Goal: Use online tool/utility

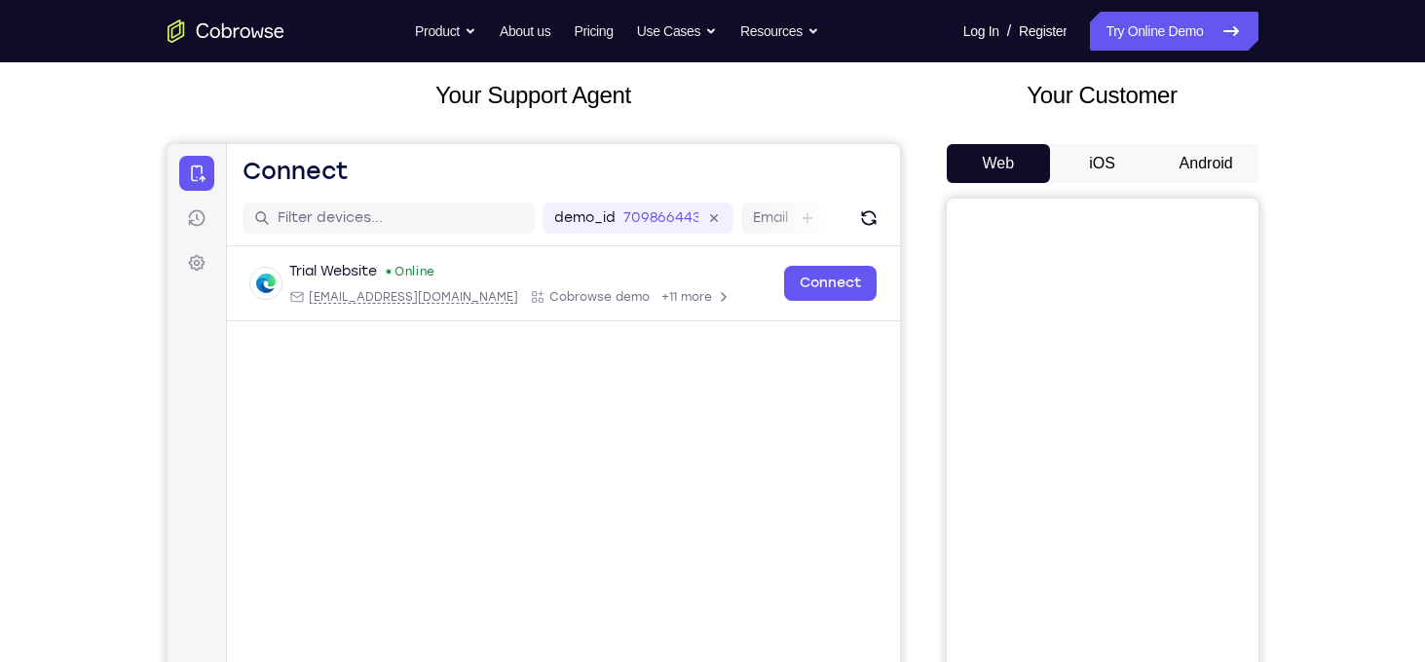
scroll to position [104, 0]
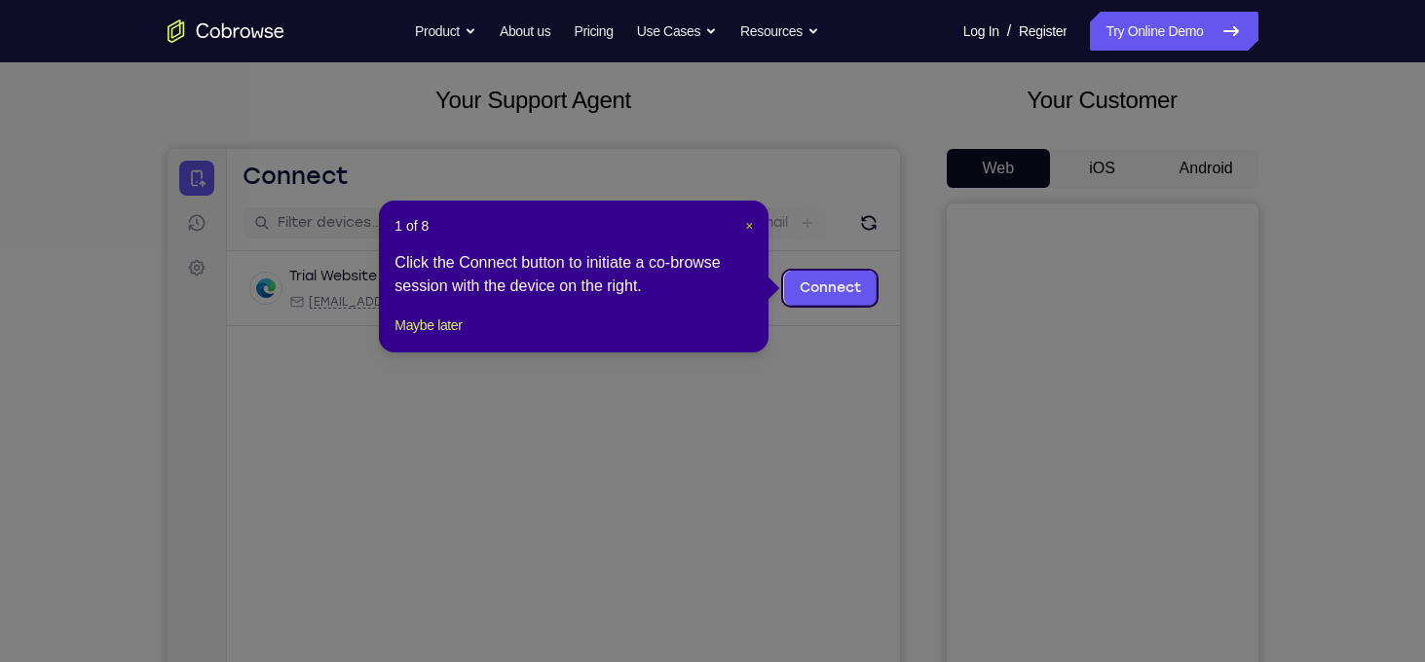
click at [750, 224] on span "×" at bounding box center [749, 226] width 8 height 16
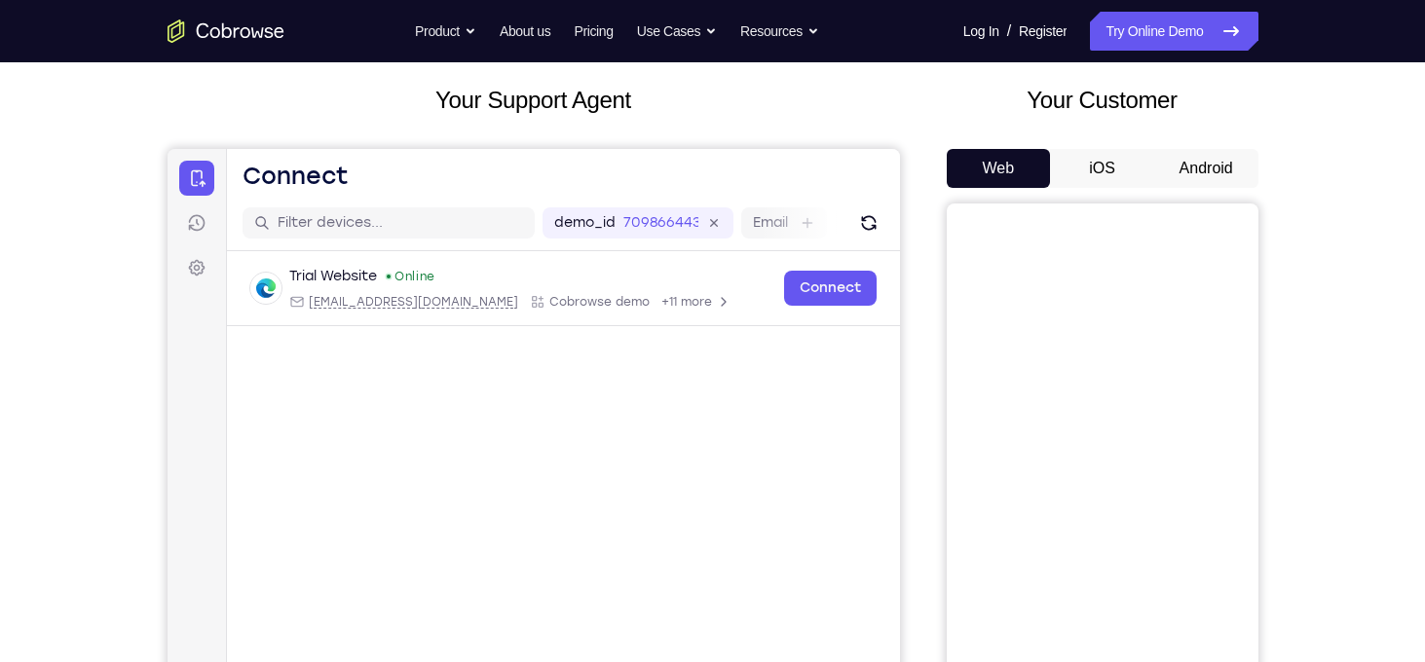
click at [1229, 178] on button "Android" at bounding box center [1206, 168] width 104 height 39
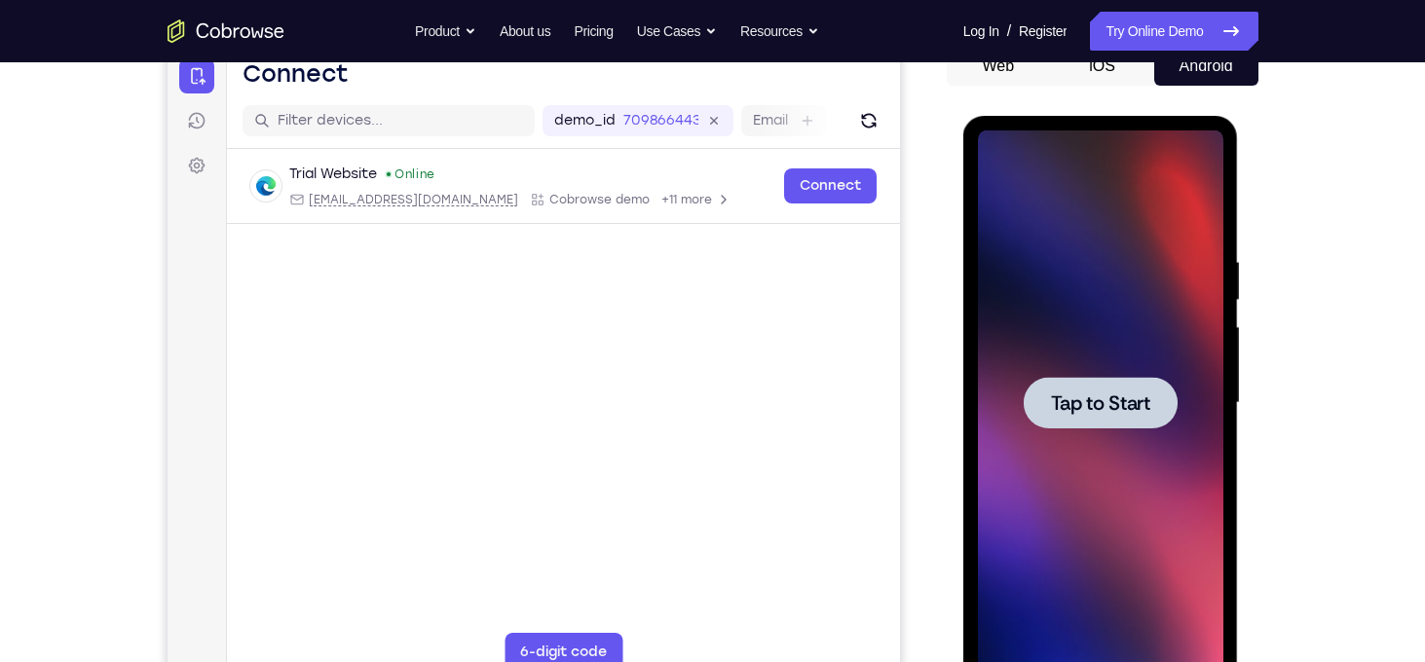
scroll to position [208, 0]
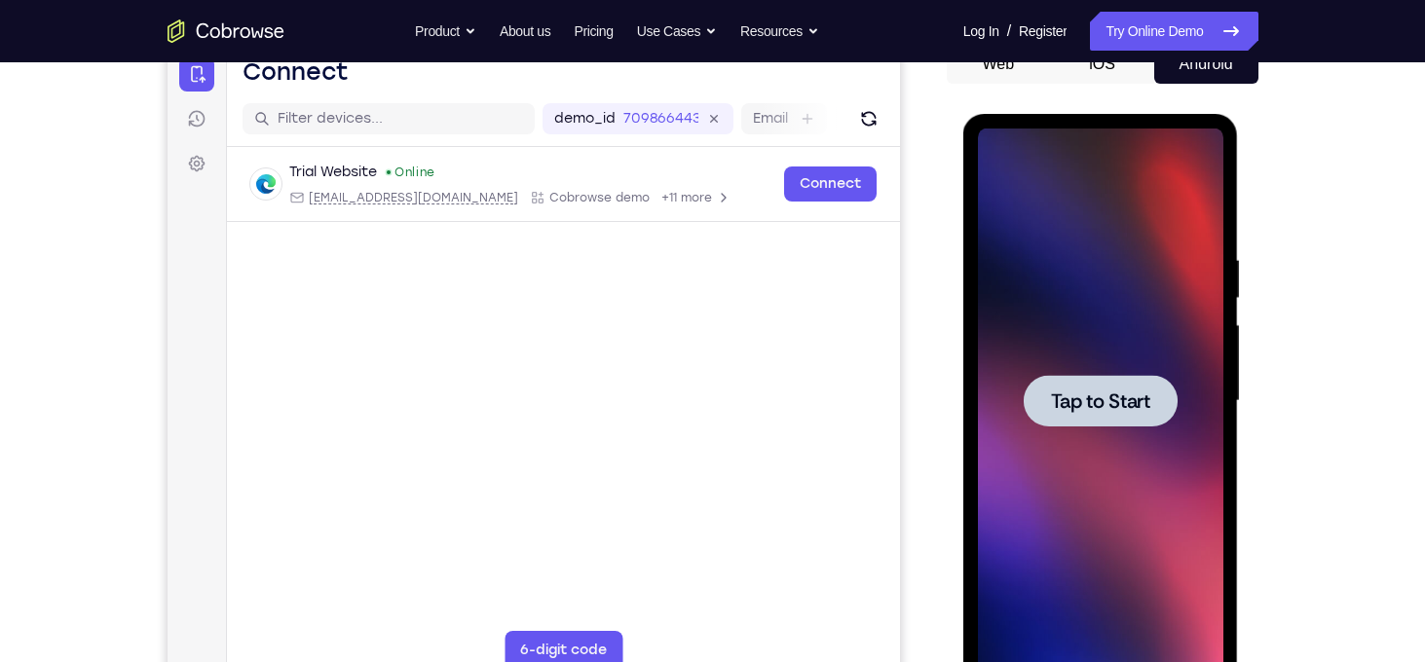
click at [1072, 397] on span "Tap to Start" at bounding box center [1100, 400] width 99 height 19
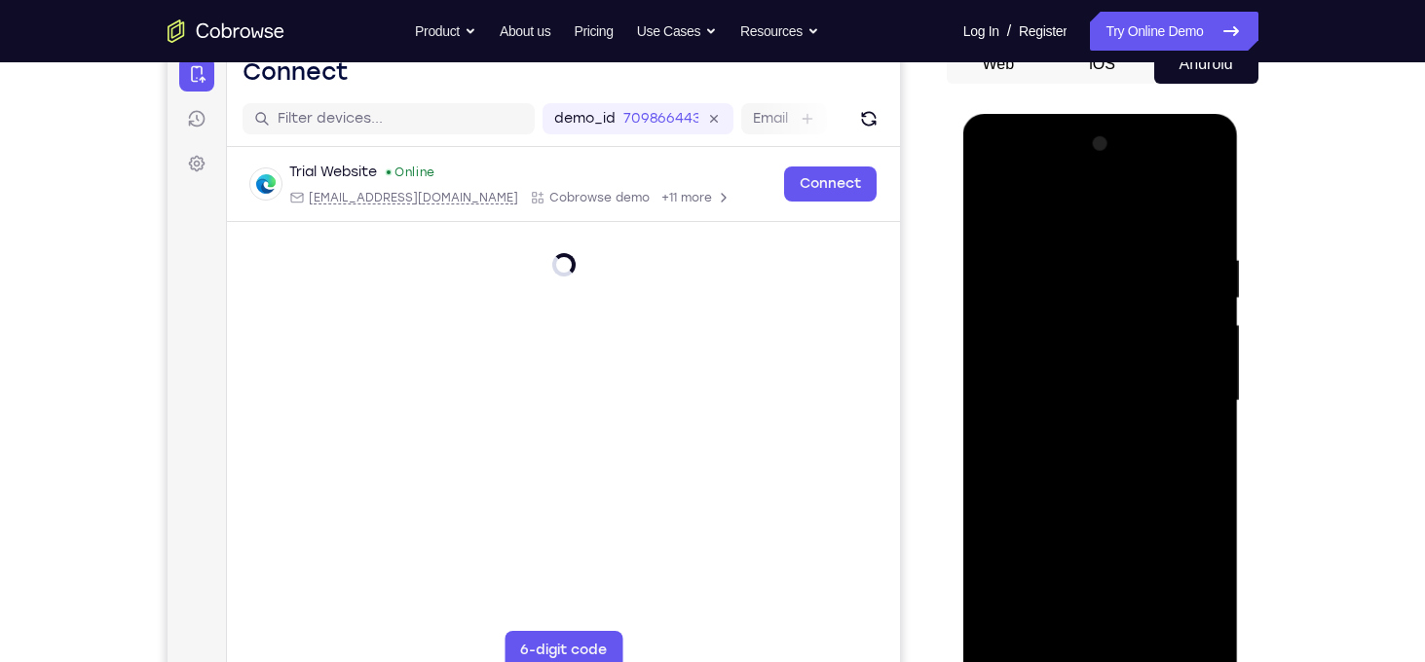
scroll to position [306, 0]
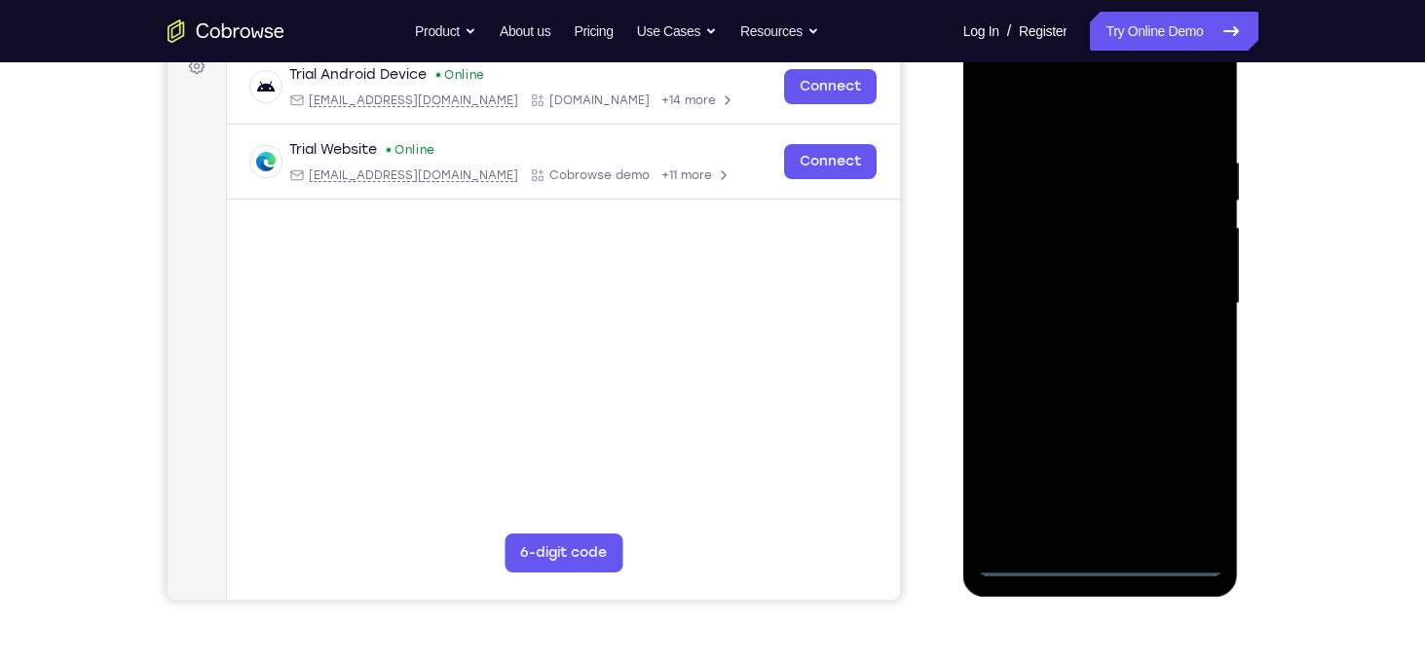
click at [1099, 556] on div at bounding box center [1100, 303] width 245 height 545
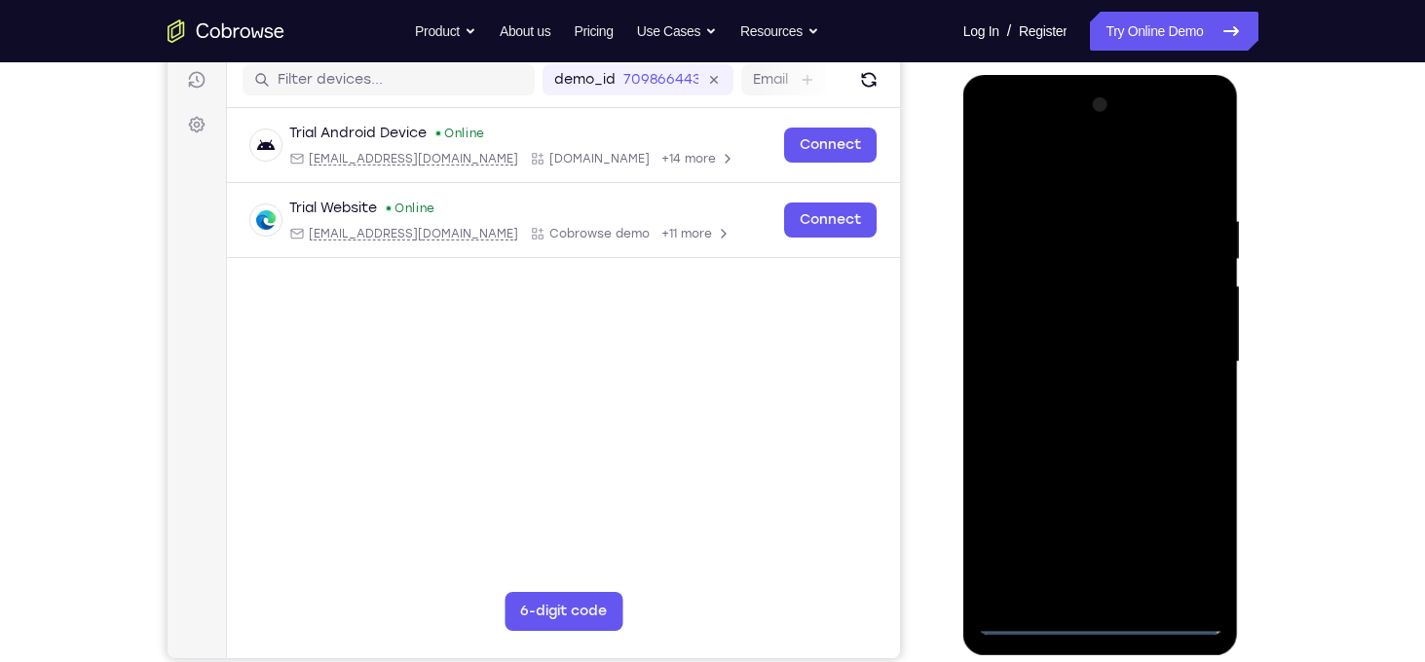
scroll to position [245, 0]
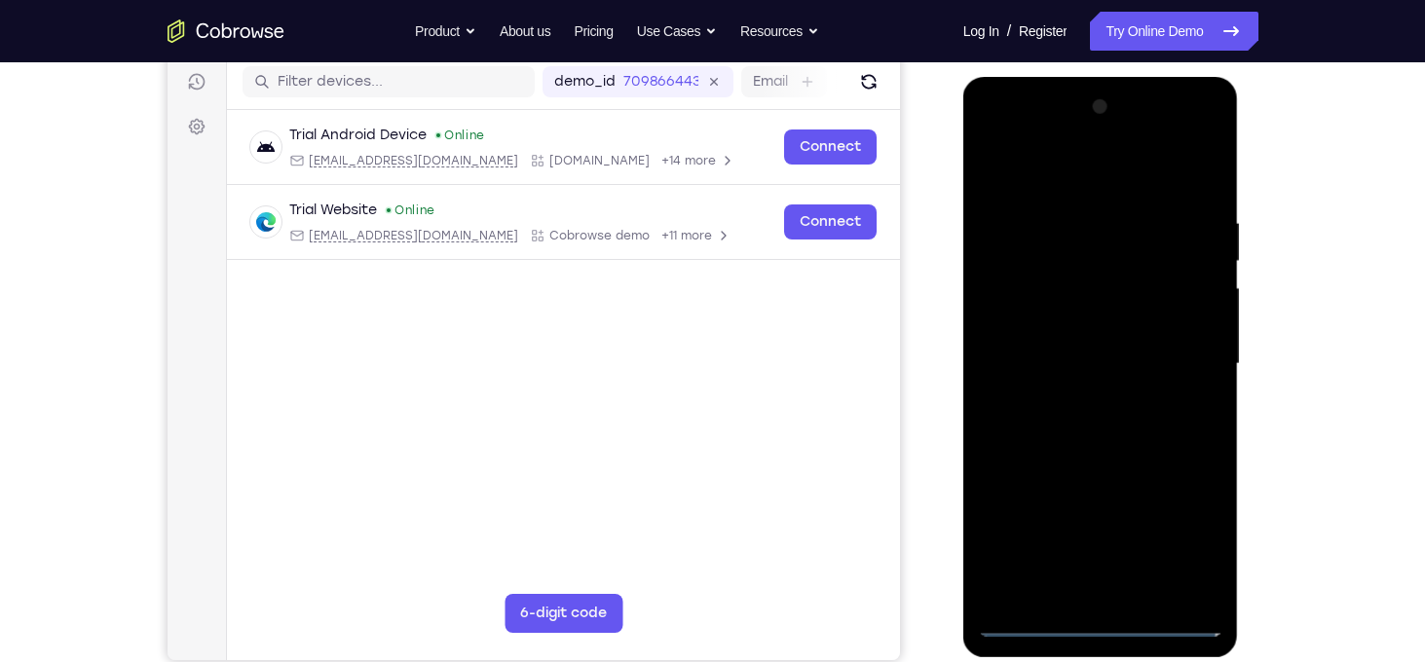
click at [1185, 548] on div at bounding box center [1100, 364] width 245 height 545
click at [992, 131] on div at bounding box center [1100, 364] width 245 height 545
click at [1055, 261] on div at bounding box center [1100, 364] width 245 height 545
click at [1084, 402] on div at bounding box center [1100, 364] width 245 height 545
click at [1063, 346] on div at bounding box center [1100, 364] width 245 height 545
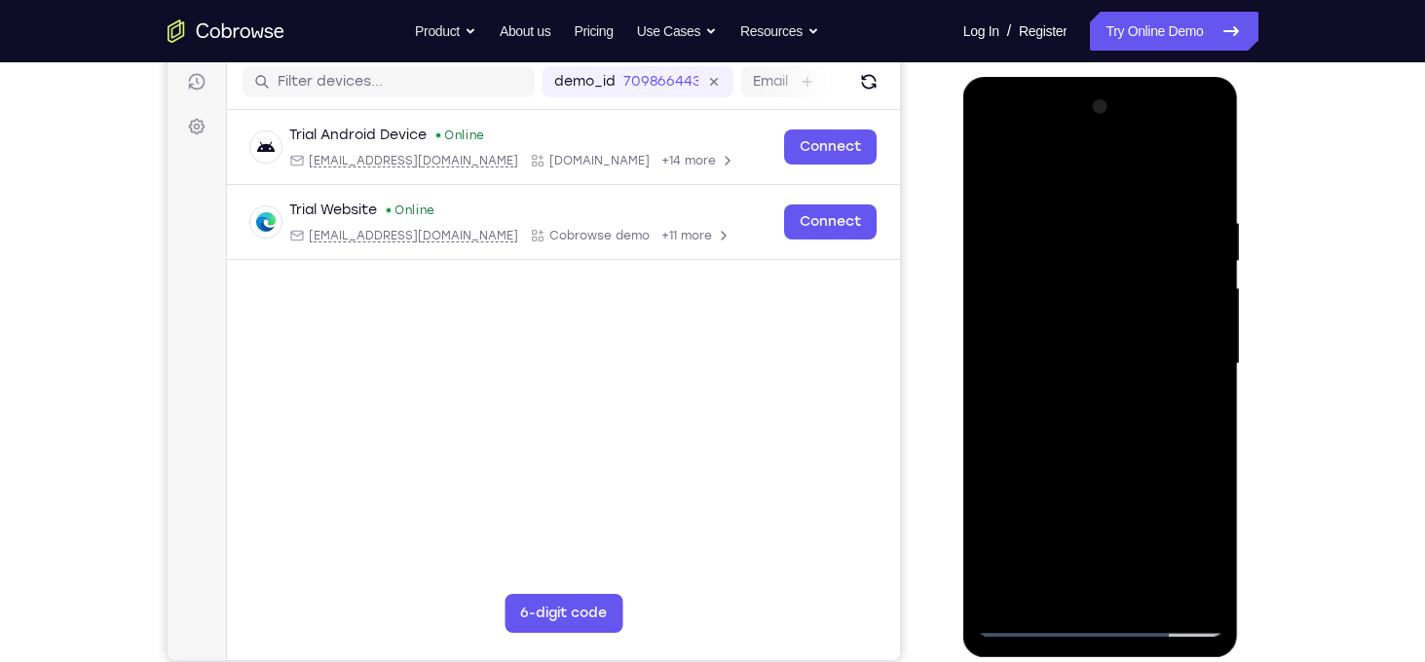
click at [1029, 320] on div at bounding box center [1100, 364] width 245 height 545
click at [1046, 354] on div at bounding box center [1100, 364] width 245 height 545
click at [1103, 404] on div at bounding box center [1100, 364] width 245 height 545
click at [1098, 356] on div at bounding box center [1100, 364] width 245 height 545
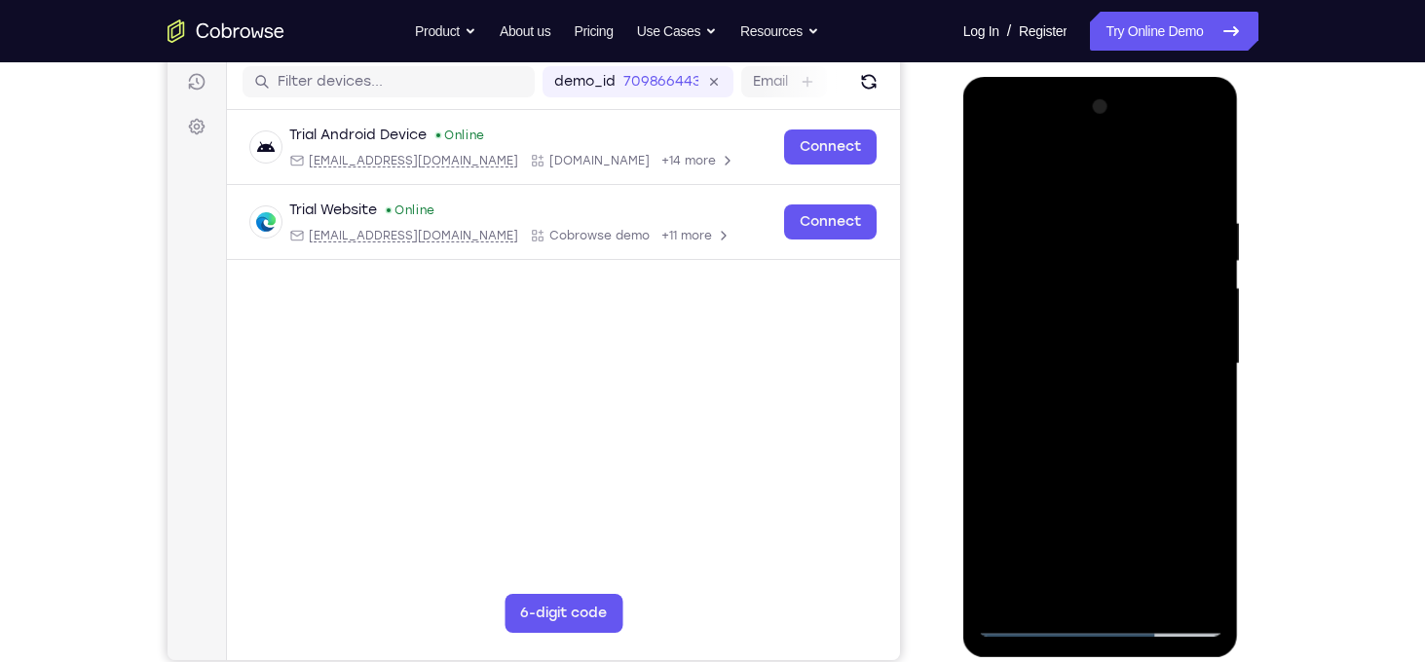
click at [1098, 356] on div at bounding box center [1100, 364] width 245 height 545
click at [1127, 411] on div at bounding box center [1100, 364] width 245 height 545
click at [1137, 431] on div at bounding box center [1100, 364] width 245 height 545
click at [1206, 392] on div at bounding box center [1100, 364] width 245 height 545
click at [1084, 335] on div at bounding box center [1100, 364] width 245 height 545
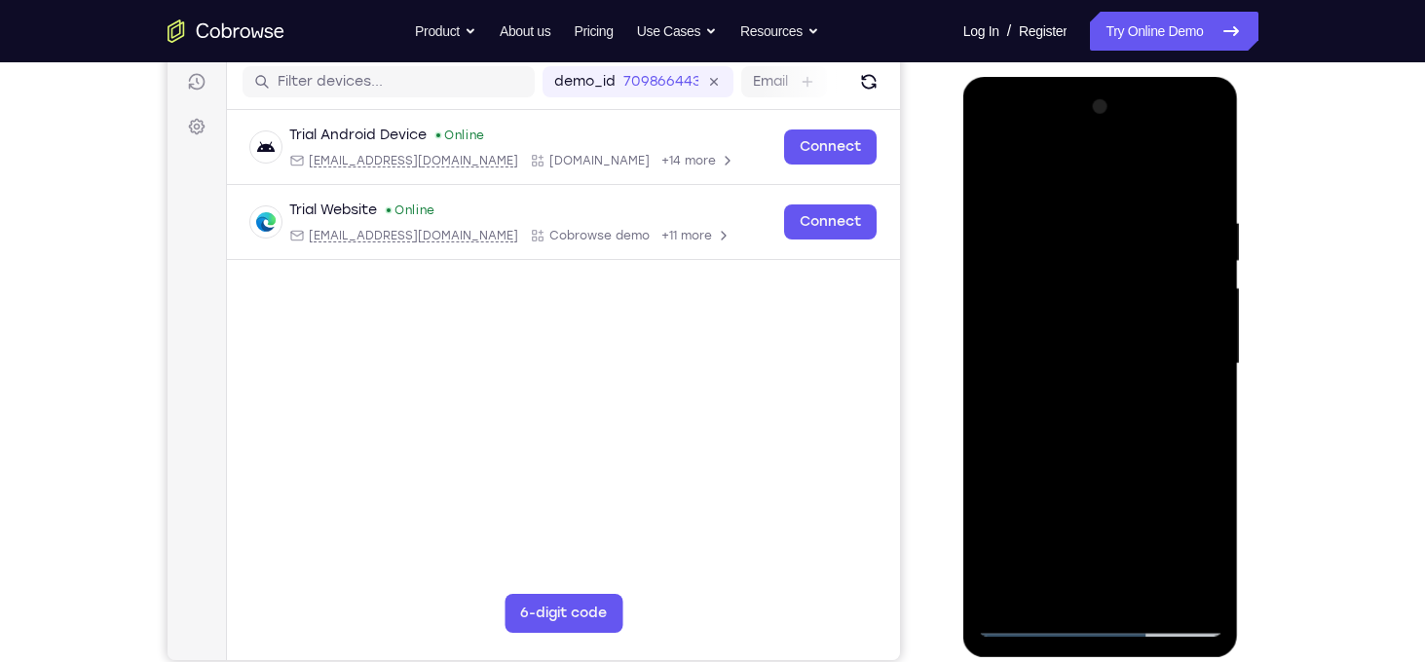
click at [1088, 323] on div at bounding box center [1100, 364] width 245 height 545
click at [1079, 365] on div at bounding box center [1100, 364] width 245 height 545
click at [1072, 415] on div at bounding box center [1100, 364] width 245 height 545
click at [1090, 350] on div at bounding box center [1100, 364] width 245 height 545
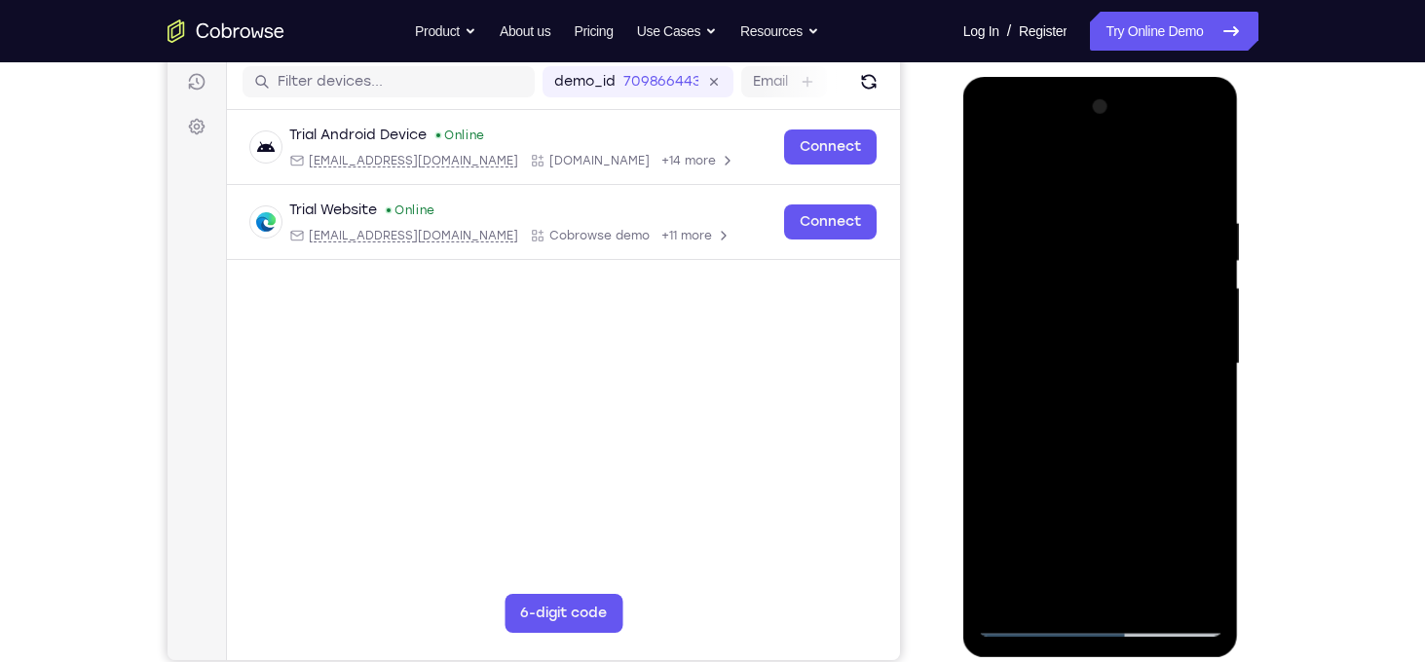
click at [1193, 286] on div at bounding box center [1100, 364] width 245 height 545
click at [1145, 370] on div at bounding box center [1100, 364] width 245 height 545
click at [1088, 442] on div at bounding box center [1100, 364] width 245 height 545
click at [1066, 352] on div at bounding box center [1100, 364] width 245 height 545
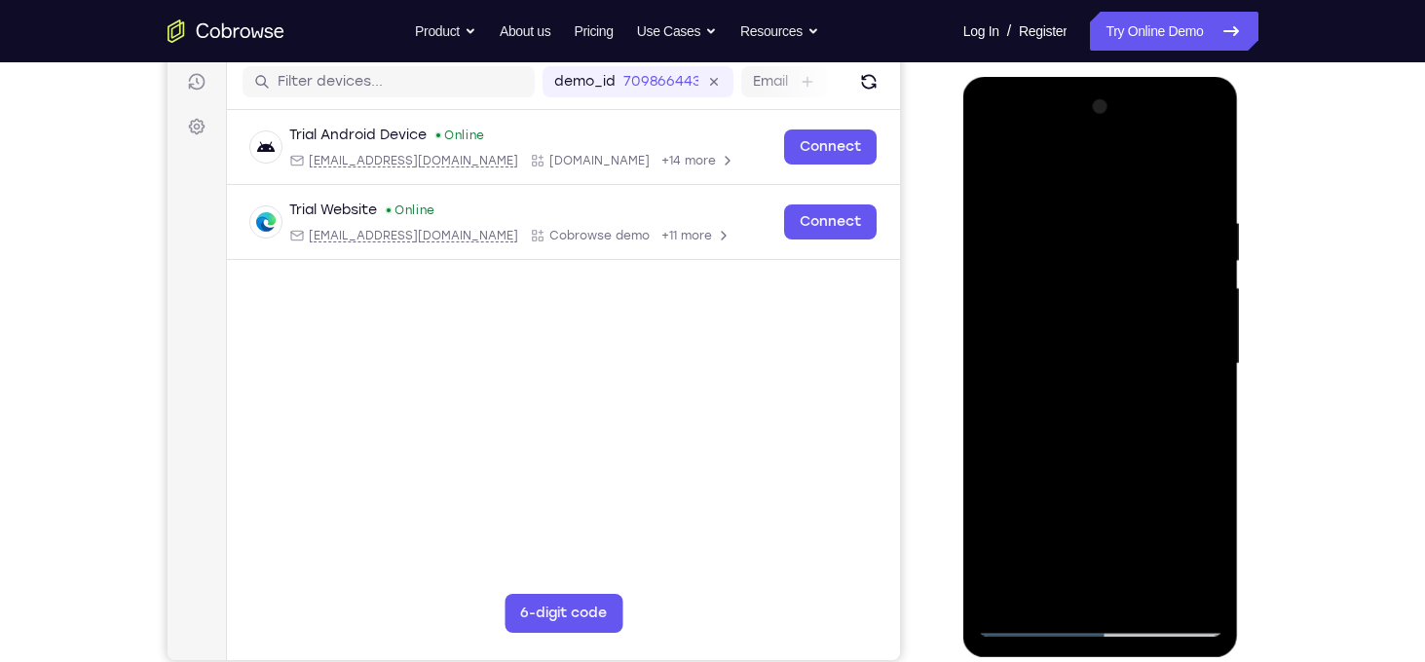
click at [1137, 332] on div at bounding box center [1100, 364] width 245 height 545
click at [1149, 369] on div at bounding box center [1100, 364] width 245 height 545
click at [1137, 412] on div at bounding box center [1100, 364] width 245 height 545
click at [1116, 400] on div at bounding box center [1100, 364] width 245 height 545
click at [1081, 396] on div at bounding box center [1100, 364] width 245 height 545
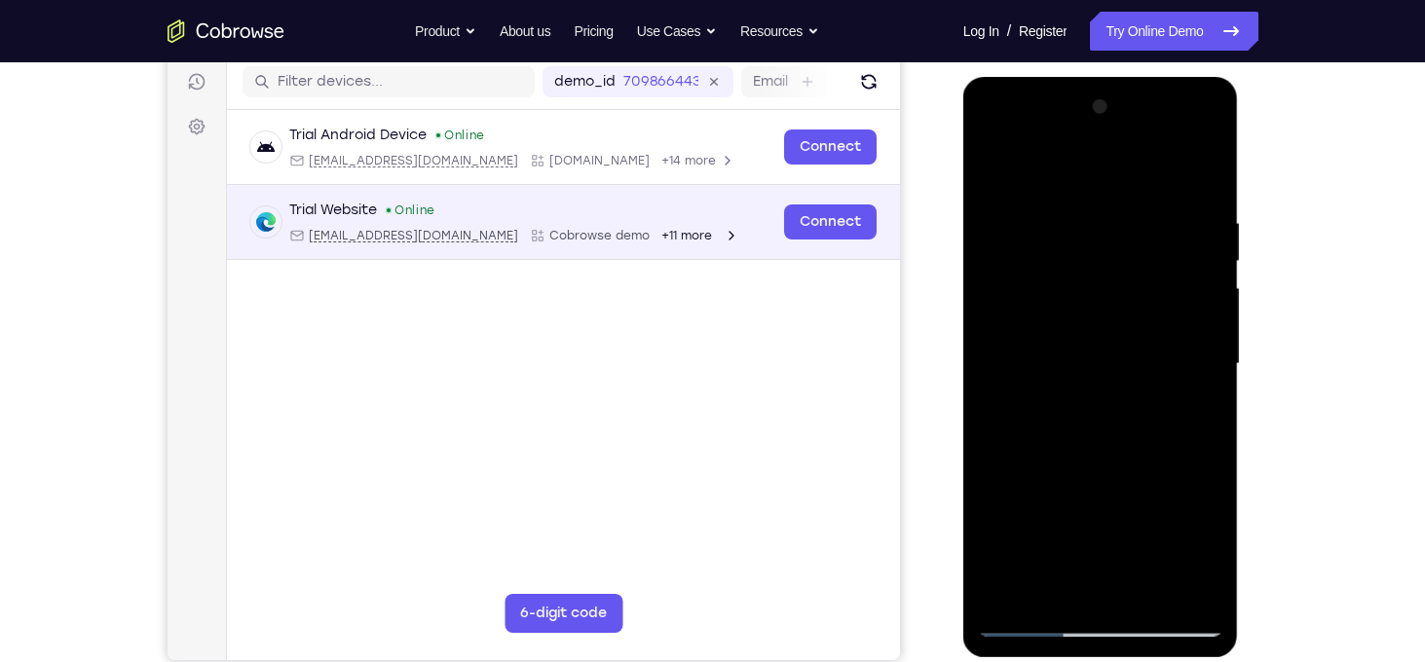
scroll to position [0, 0]
